Goal: Register for event/course

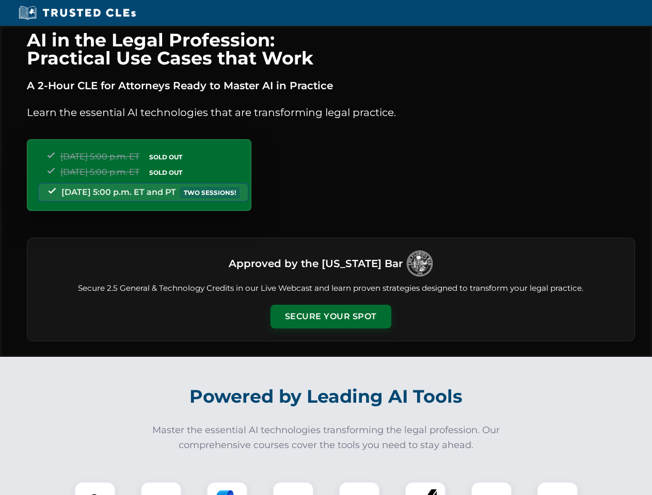
click at [330, 317] on button "Secure Your Spot" at bounding box center [330, 317] width 121 height 24
click at [95, 489] on img at bounding box center [95, 503] width 30 height 30
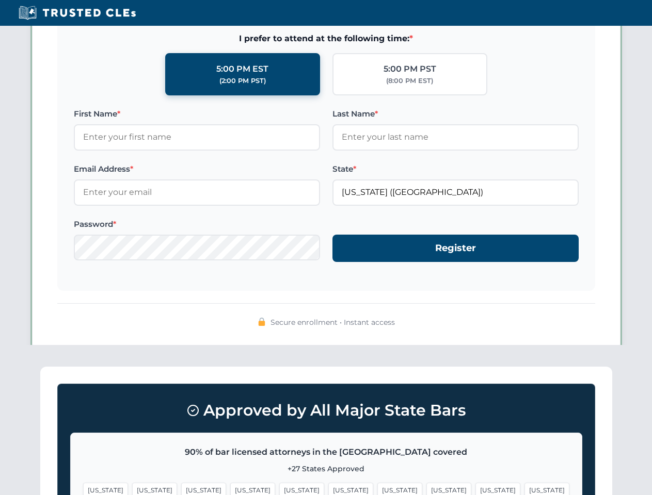
click at [377, 489] on span "[US_STATE]" at bounding box center [399, 490] width 45 height 15
click at [475, 489] on span "[US_STATE]" at bounding box center [497, 490] width 45 height 15
